Goal: Communication & Community: Ask a question

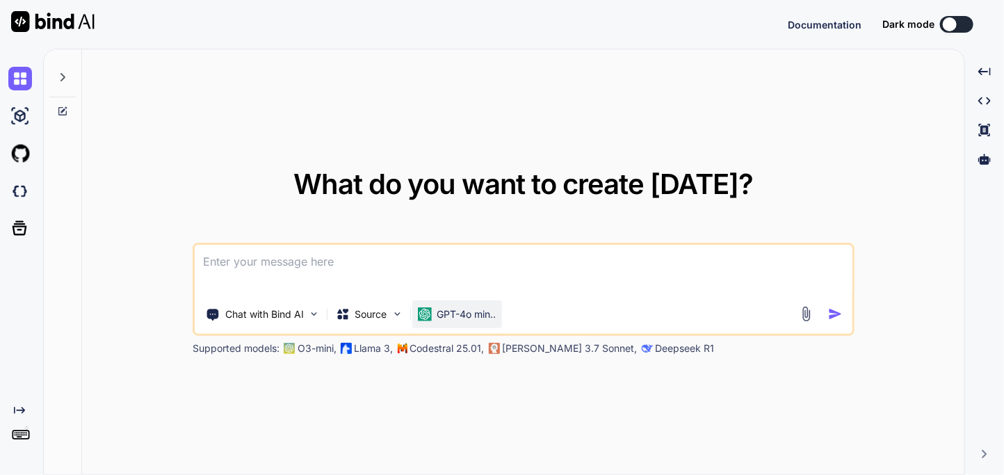
type textarea "x"
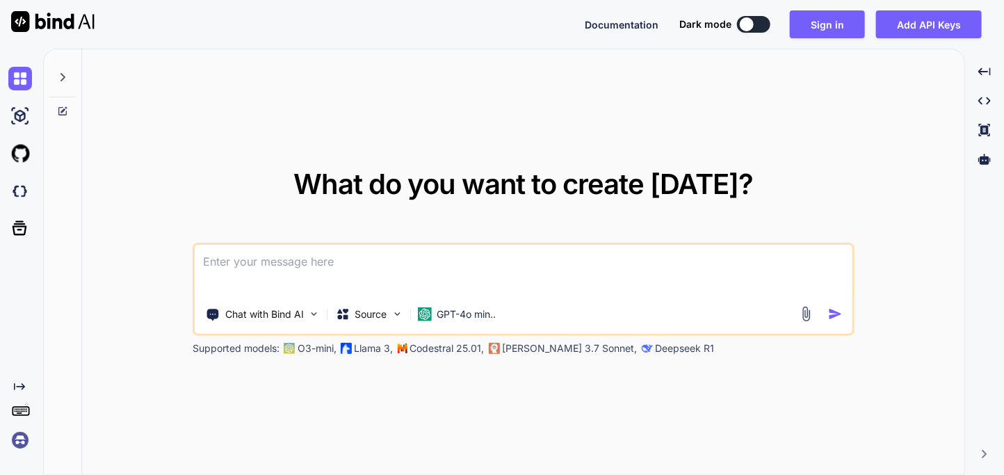
click at [14, 436] on img at bounding box center [20, 440] width 24 height 24
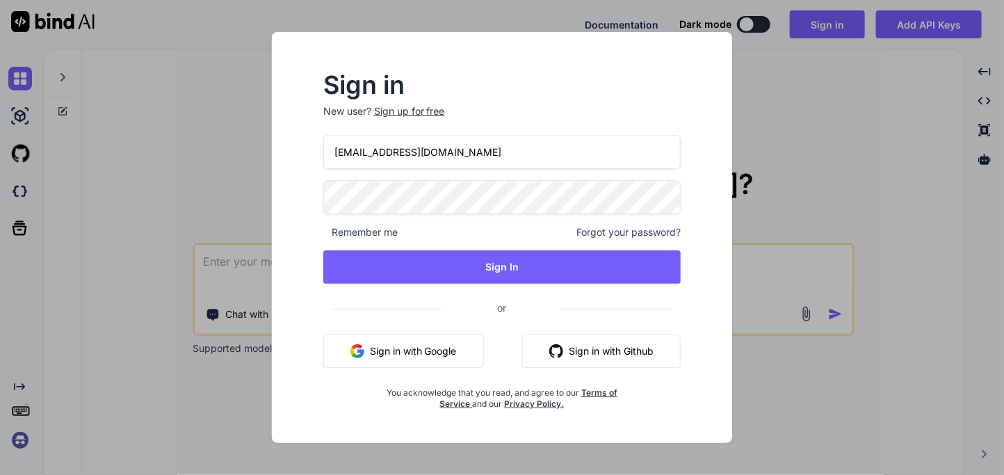
drag, startPoint x: 397, startPoint y: 152, endPoint x: 383, endPoint y: 151, distance: 14.6
click at [383, 151] on input "[EMAIL_ADDRESS][DOMAIN_NAME]" at bounding box center [502, 152] width 358 height 34
type input "[EMAIL_ADDRESS][DOMAIN_NAME]"
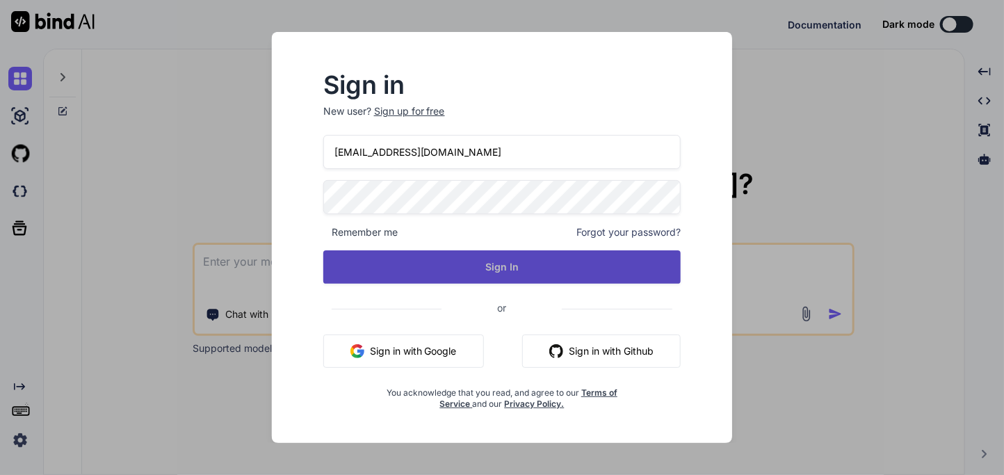
click at [465, 268] on button "Sign In" at bounding box center [502, 266] width 358 height 33
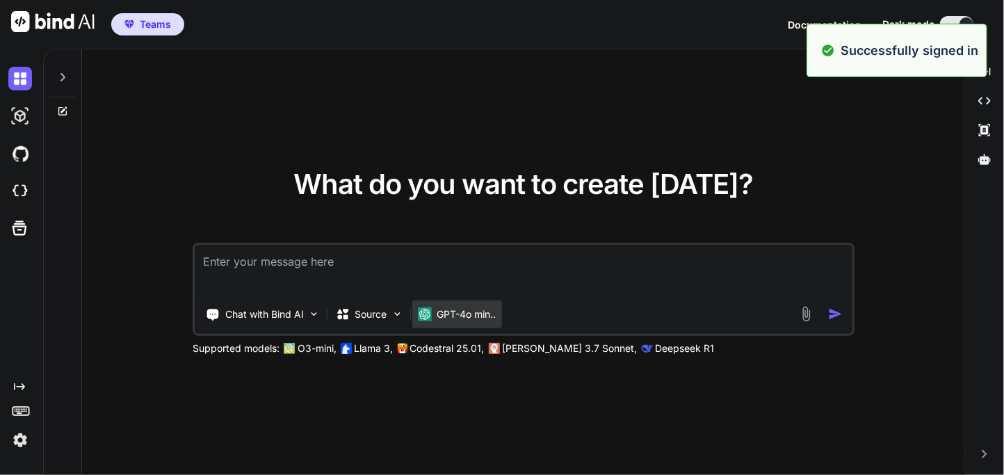
click at [444, 323] on div "GPT-4o min.." at bounding box center [457, 314] width 90 height 28
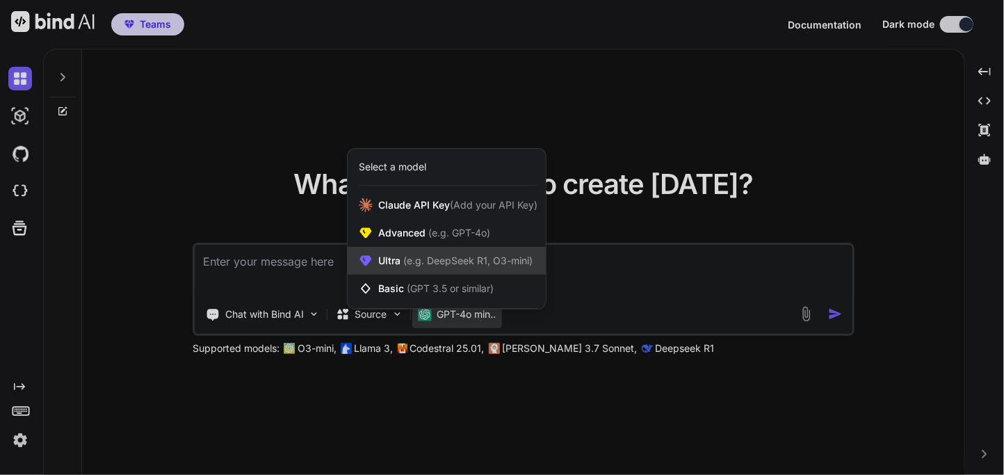
click at [394, 255] on span "Ultra (e.g. DeepSeek R1, O3-mini)" at bounding box center [455, 261] width 154 height 14
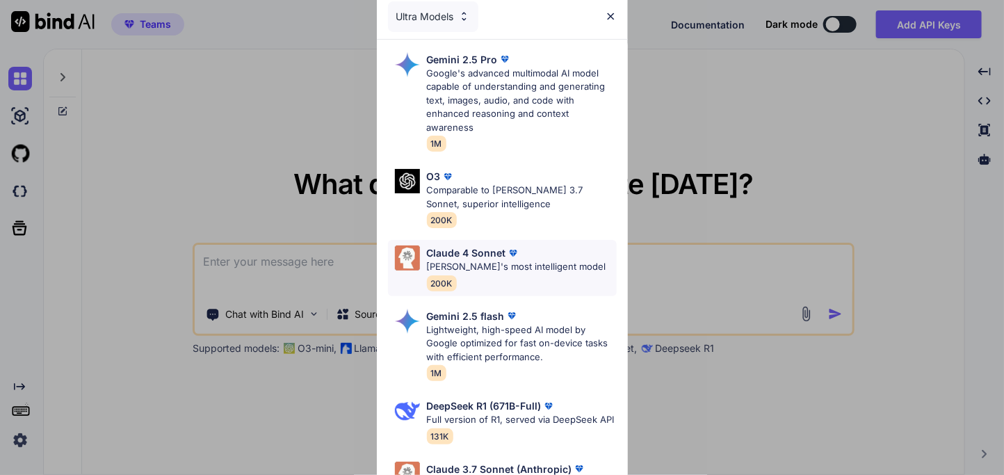
scroll to position [453, 0]
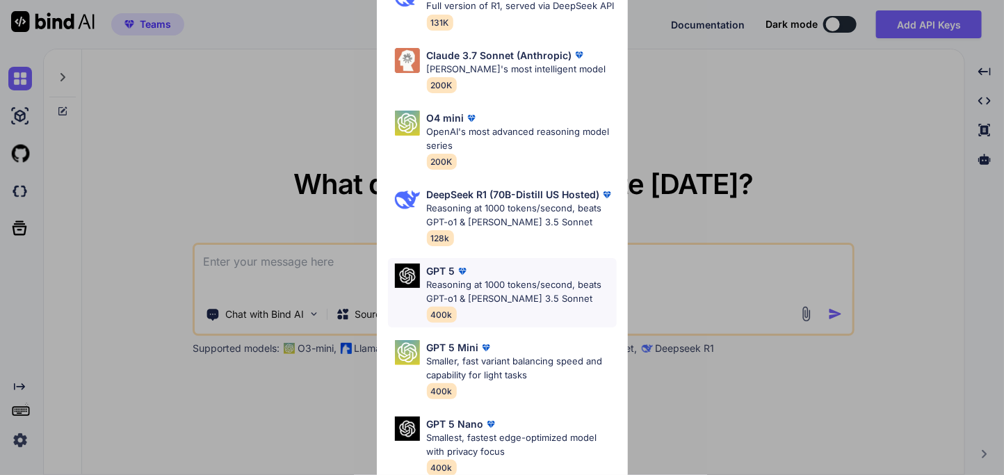
click at [481, 287] on p "Reasoning at 1000 tokens/second, beats GPT-o1 & [PERSON_NAME] 3.5 Sonnet" at bounding box center [522, 291] width 190 height 27
type textarea "x"
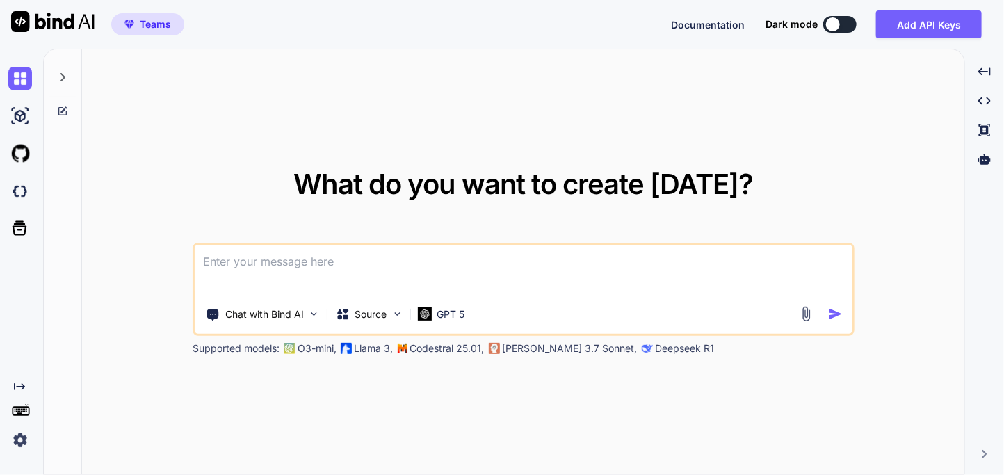
click at [426, 265] on textarea at bounding box center [524, 270] width 658 height 51
type textarea "H"
type textarea "x"
type textarea "Hi"
type textarea "x"
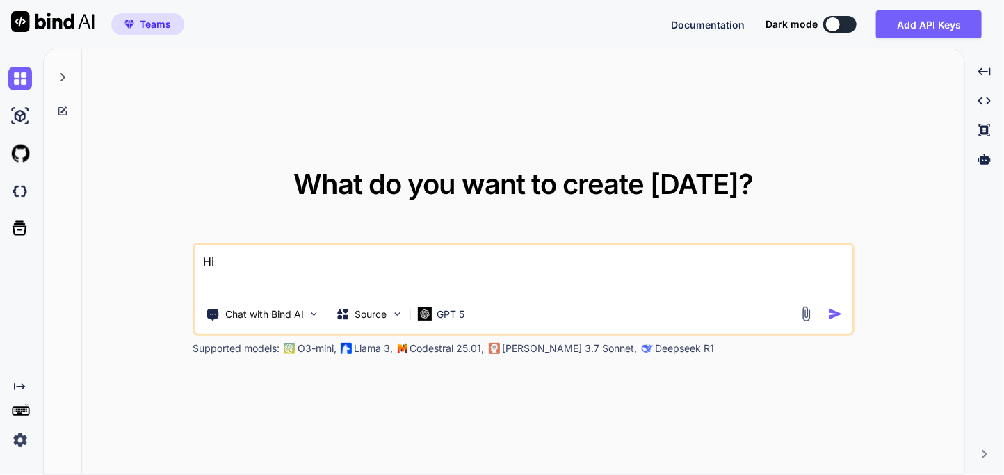
type textarea "Hi"
click at [839, 316] on img "button" at bounding box center [835, 314] width 15 height 15
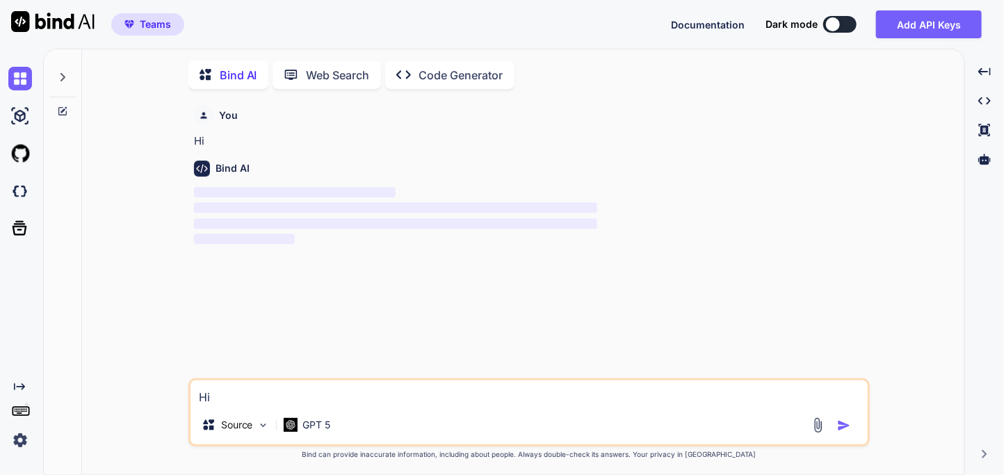
scroll to position [5, 0]
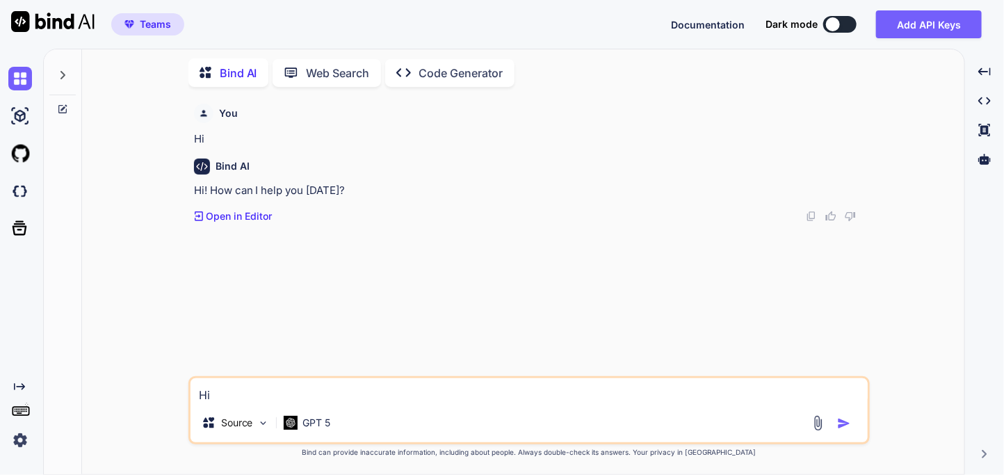
type textarea "x"
